Goal: Task Accomplishment & Management: Complete application form

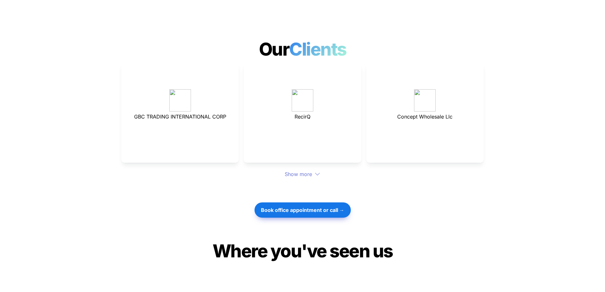
scroll to position [1716, 0]
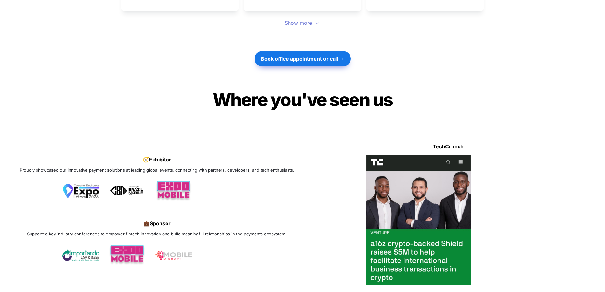
scroll to position [1970, 0]
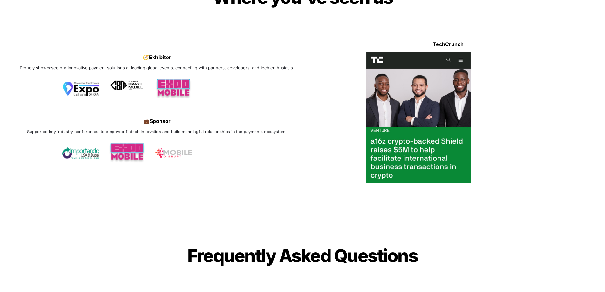
click at [135, 77] on img at bounding box center [127, 85] width 37 height 17
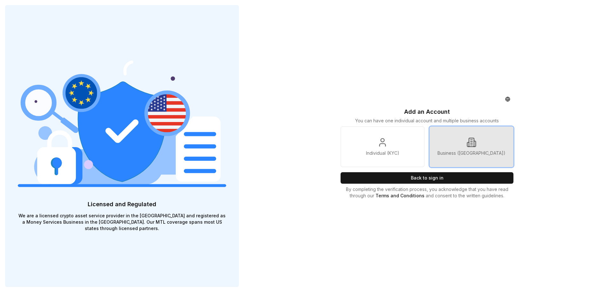
click at [479, 148] on link "Business (KYB)" at bounding box center [472, 146] width 84 height 41
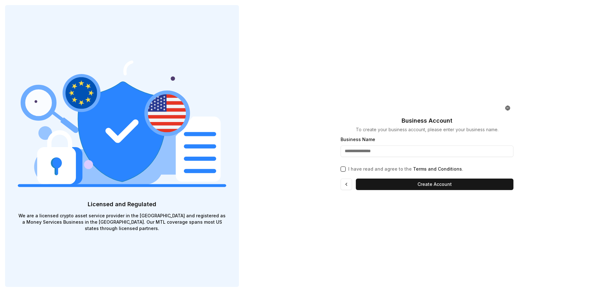
click at [371, 153] on input "Business Name" at bounding box center [427, 151] width 173 height 11
type input "**********"
click at [345, 169] on button "I have read and agree to the Terms and Conditions ." at bounding box center [343, 169] width 5 height 5
click at [440, 185] on button "Create Account" at bounding box center [435, 184] width 158 height 11
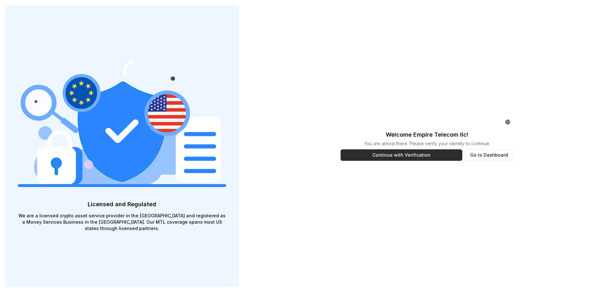
click at [416, 156] on button "Continue with Verification" at bounding box center [402, 154] width 122 height 11
